Goal: Navigation & Orientation: Understand site structure

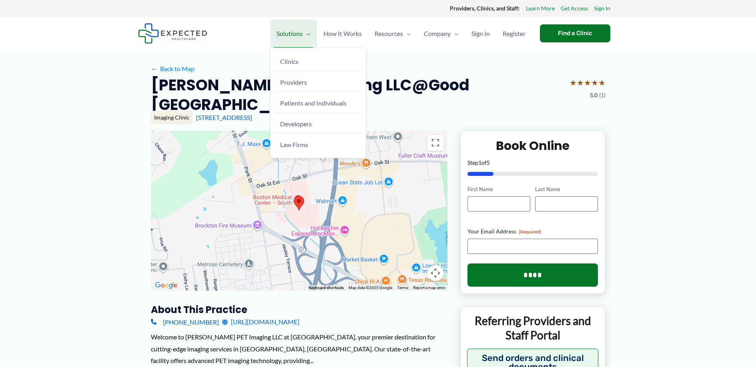
click at [298, 34] on span "Solutions" at bounding box center [290, 34] width 26 height 28
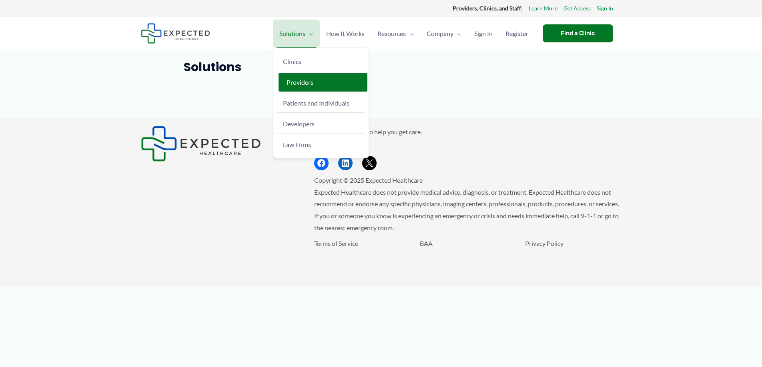
click at [299, 84] on span "Providers" at bounding box center [300, 82] width 27 height 8
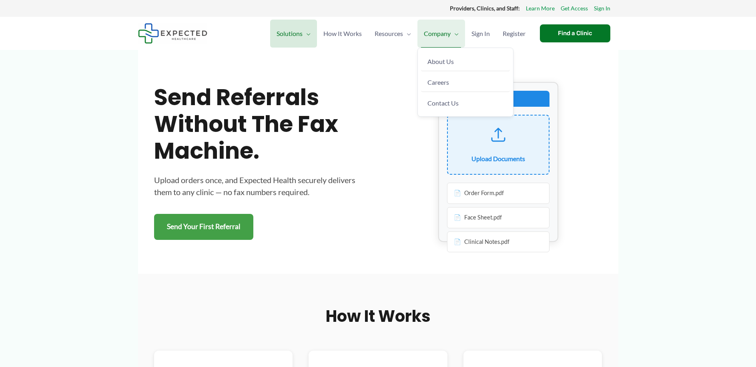
click at [425, 33] on span "Company" at bounding box center [437, 34] width 27 height 28
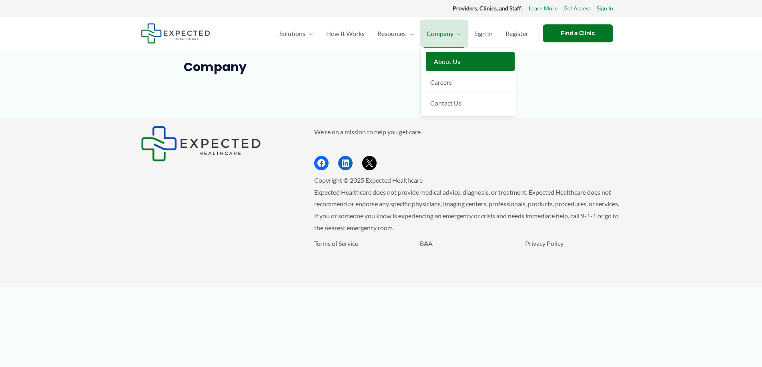
click at [434, 61] on span "About Us" at bounding box center [447, 62] width 26 height 8
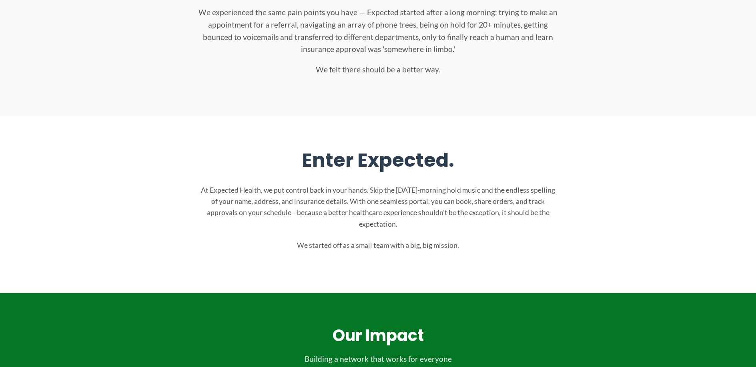
scroll to position [122, 0]
